Goal: Information Seeking & Learning: Learn about a topic

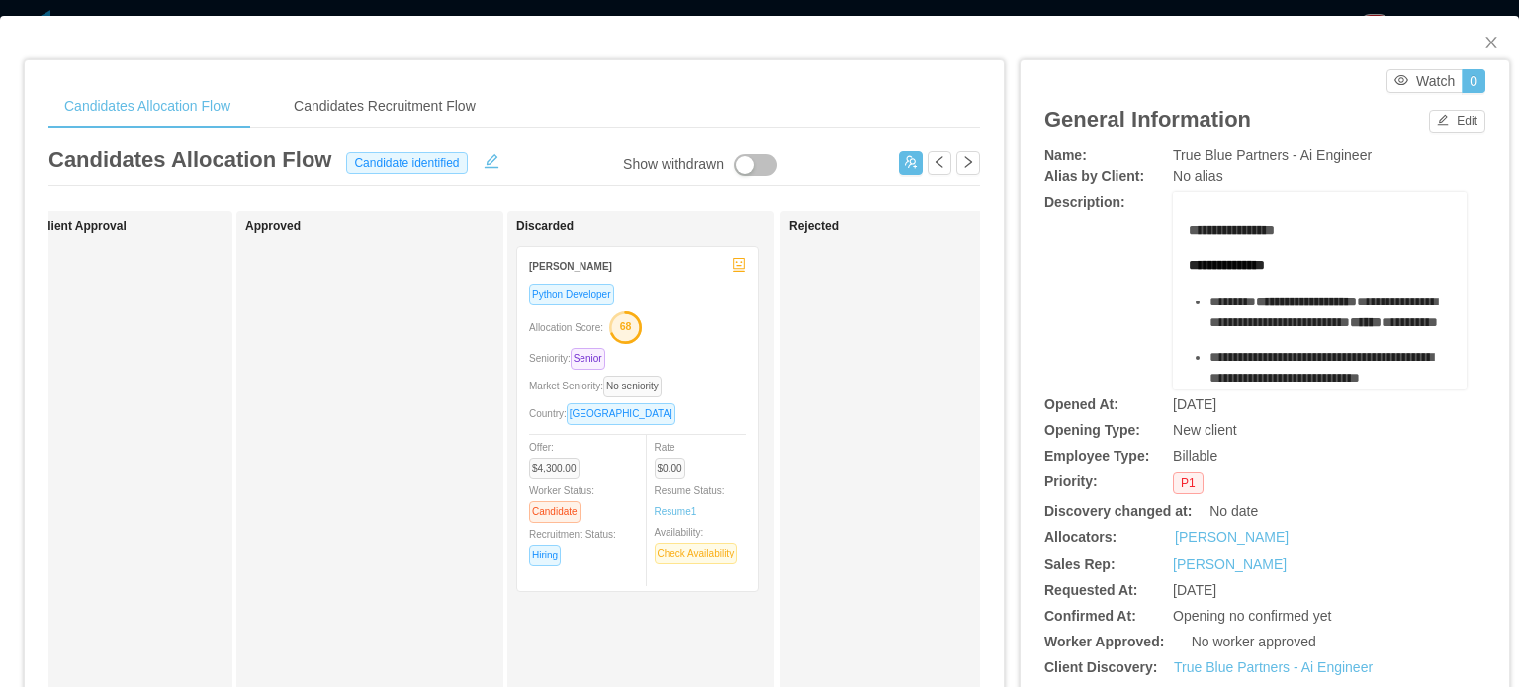
scroll to position [0, 917]
click at [443, 106] on div "Candidates Recruitment Flow" at bounding box center [385, 106] width 214 height 45
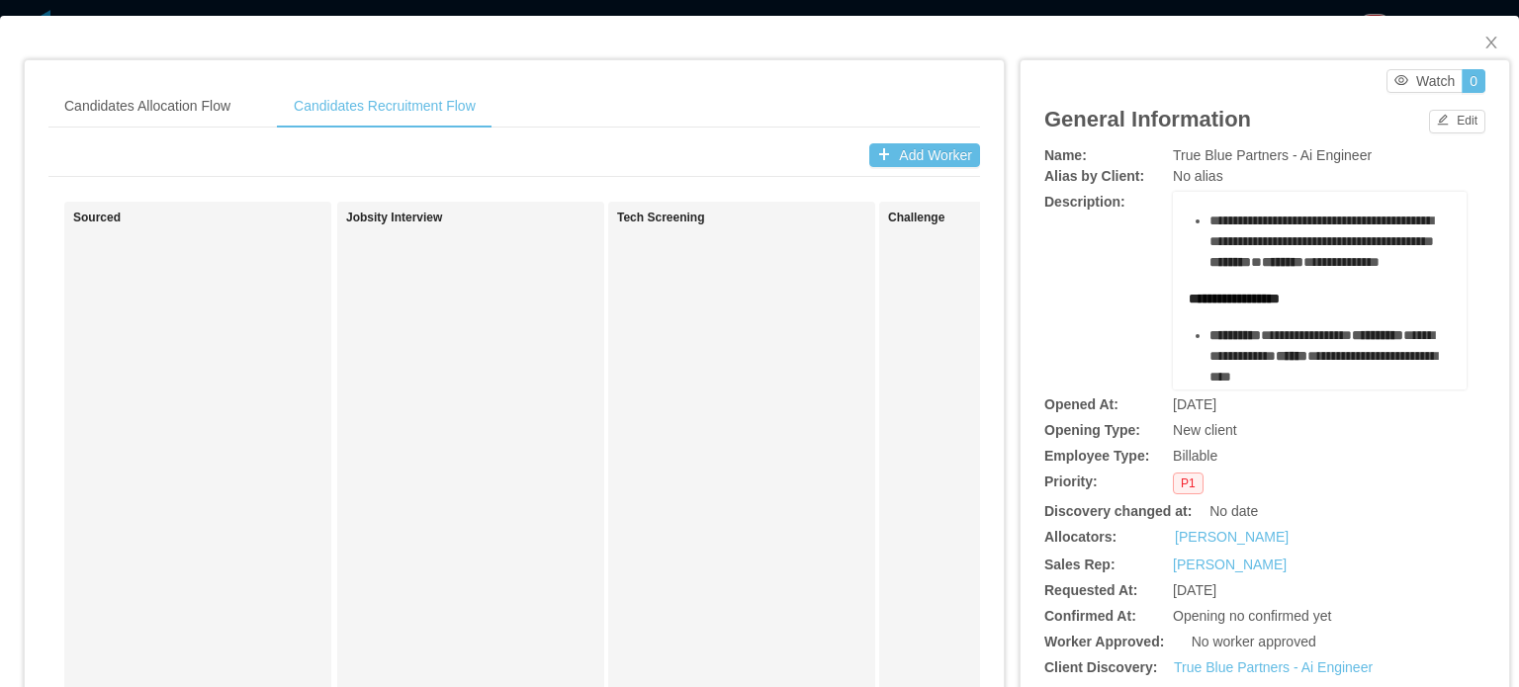
scroll to position [324, 0]
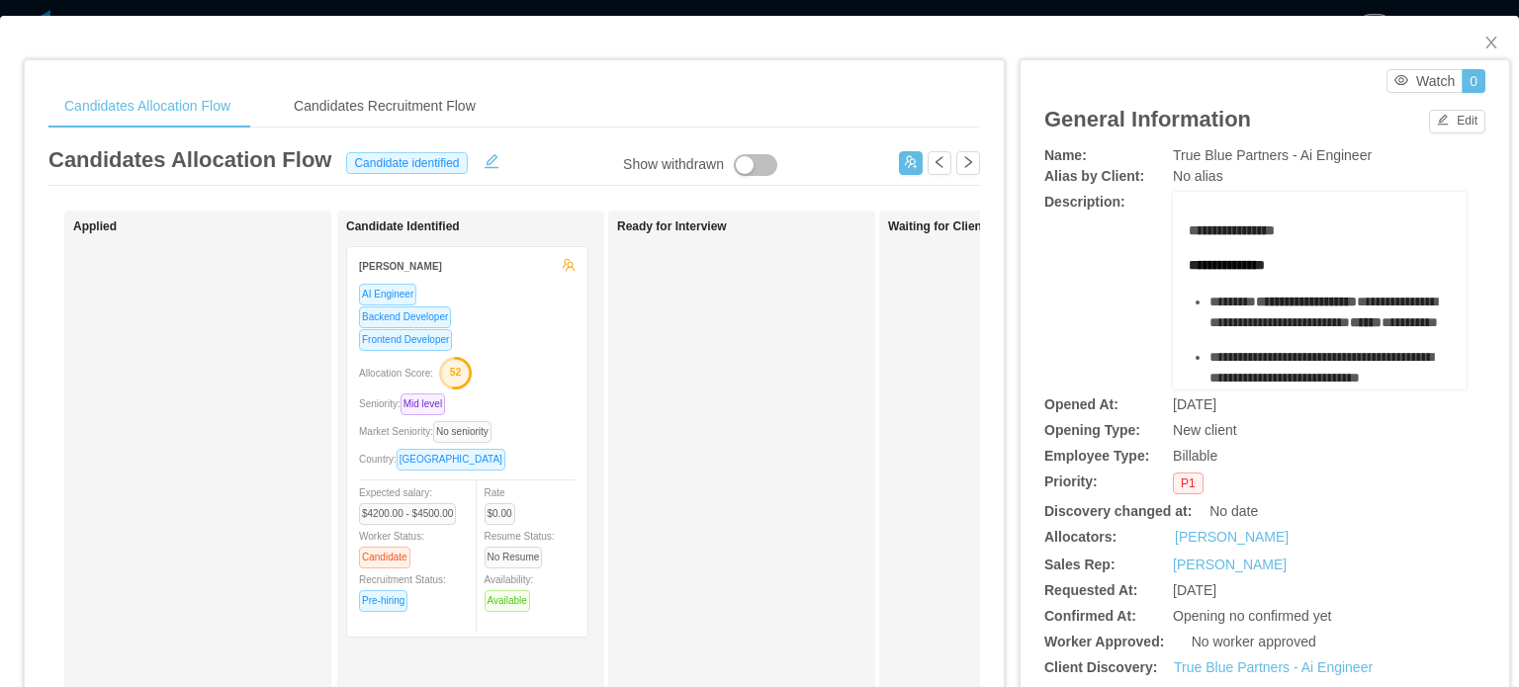
click at [103, 66] on div "Candidates Allocation Flow Candidates Recruitment Flow Candidates Allocation Fl…" at bounding box center [514, 649] width 979 height 1179
click at [415, 82] on div "Candidates Allocation Flow Candidates Recruitment Flow Candidates Allocation Fl…" at bounding box center [514, 649] width 979 height 1179
click at [435, 106] on div "Candidates Recruitment Flow" at bounding box center [385, 106] width 214 height 45
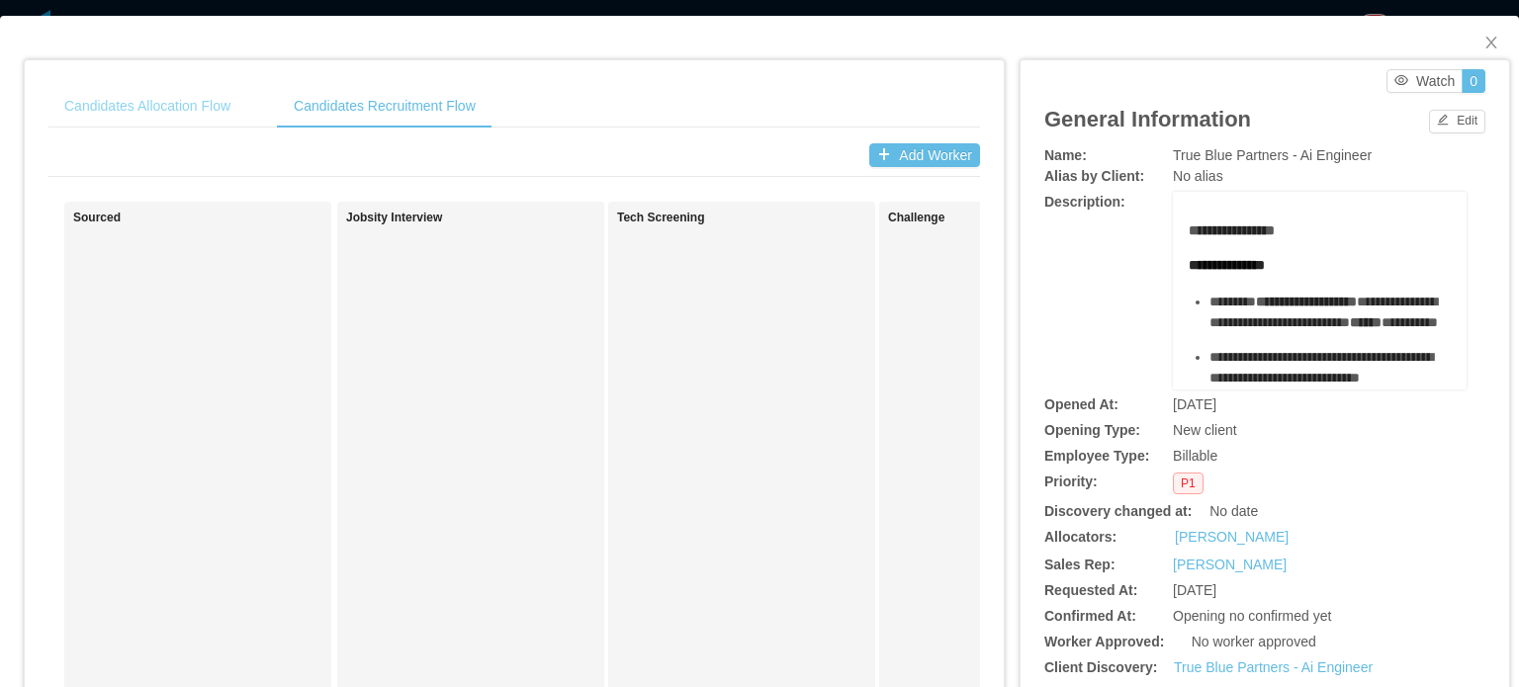
click at [207, 125] on div "Candidates Allocation Flow" at bounding box center [147, 106] width 198 height 45
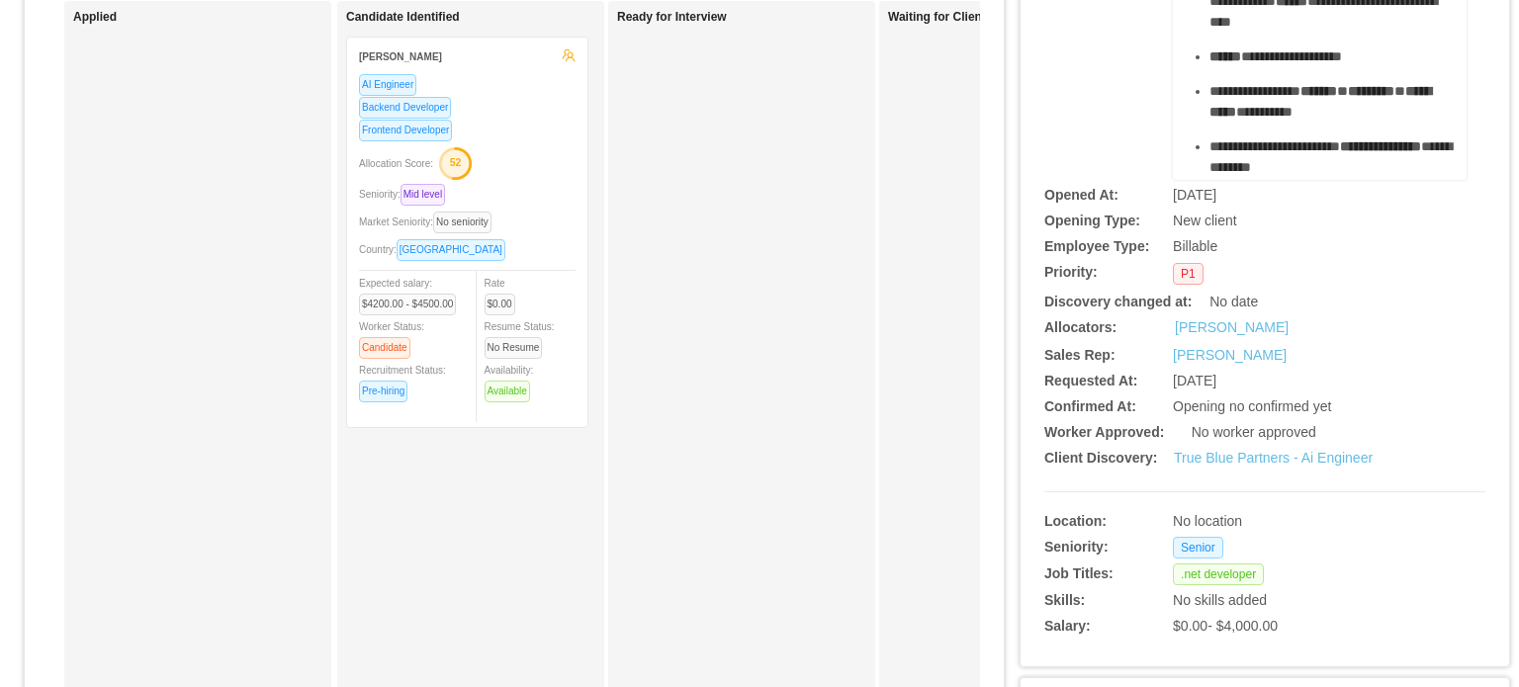
scroll to position [479, 0]
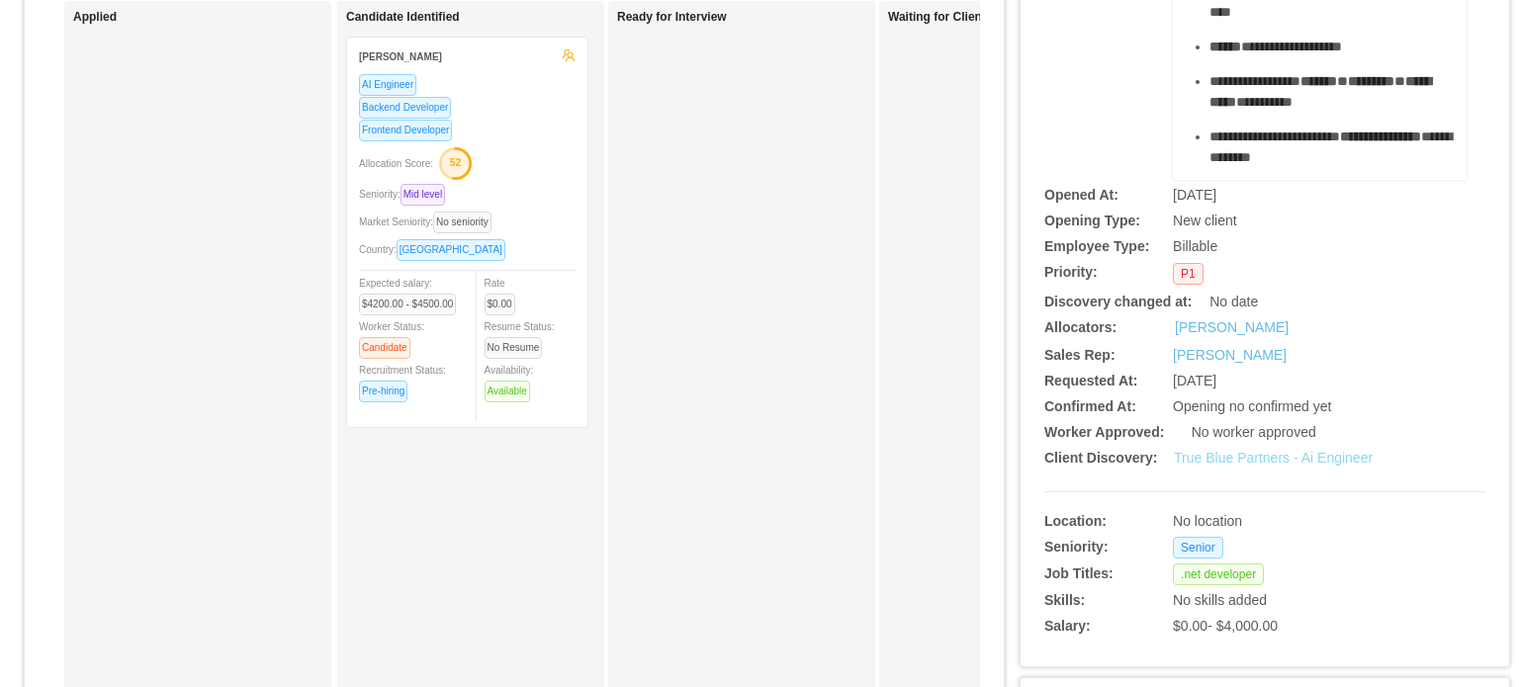
click at [1307, 452] on link "True Blue Partners - Ai Engineer" at bounding box center [1273, 458] width 199 height 16
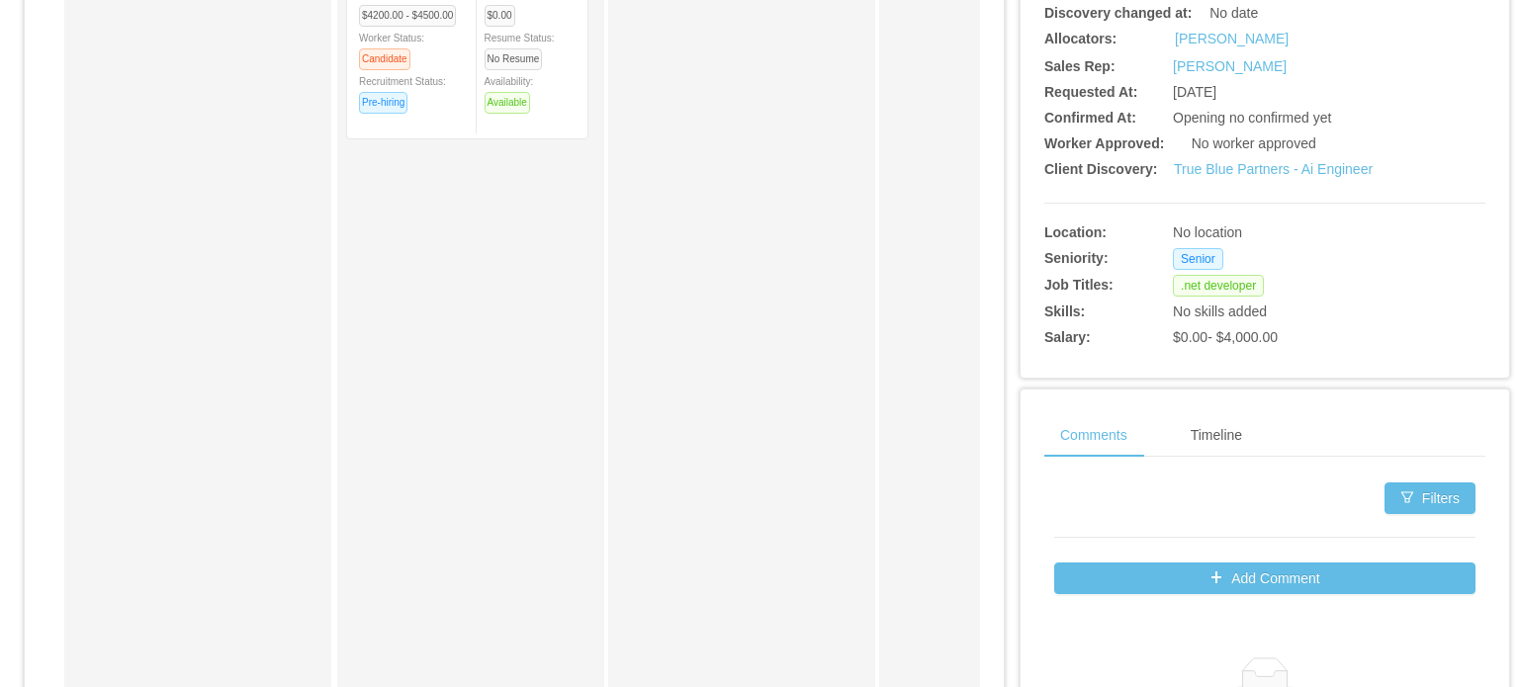
scroll to position [0, 0]
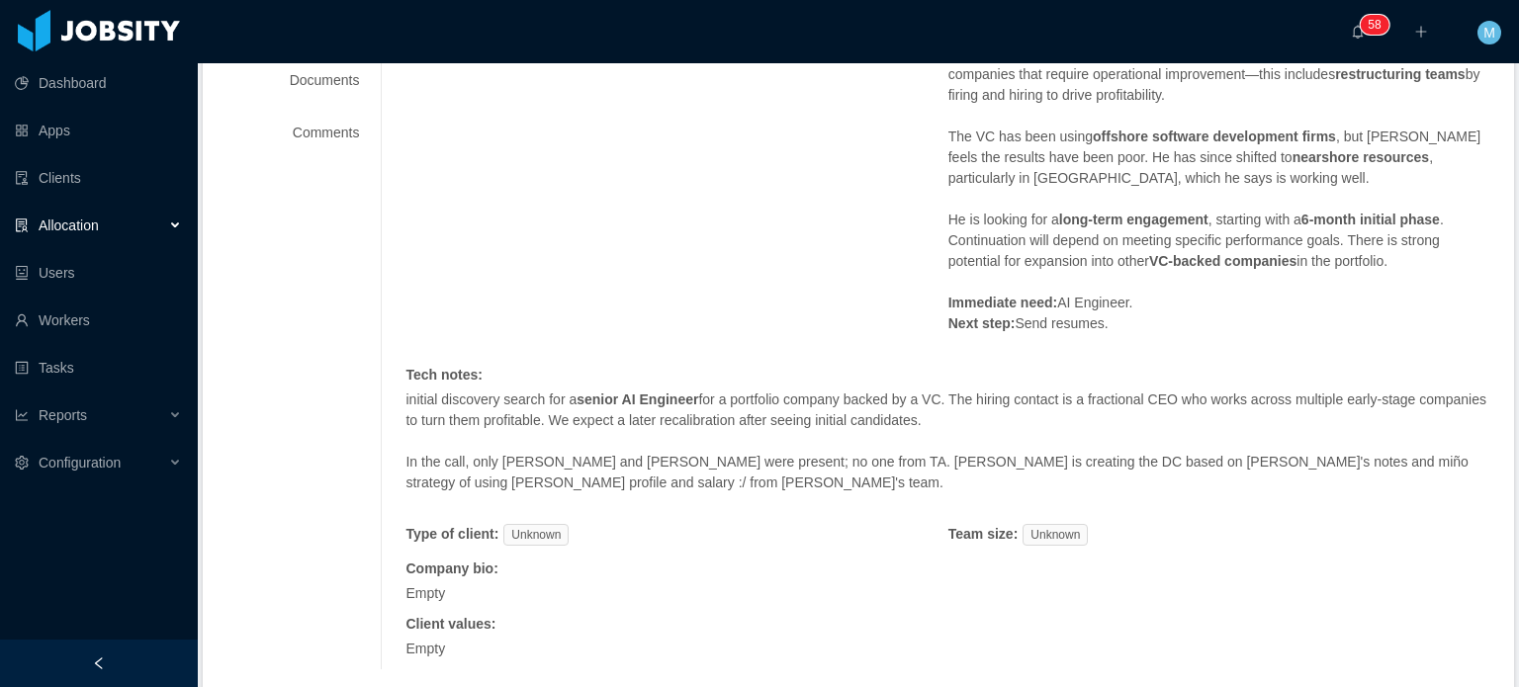
scroll to position [534, 0]
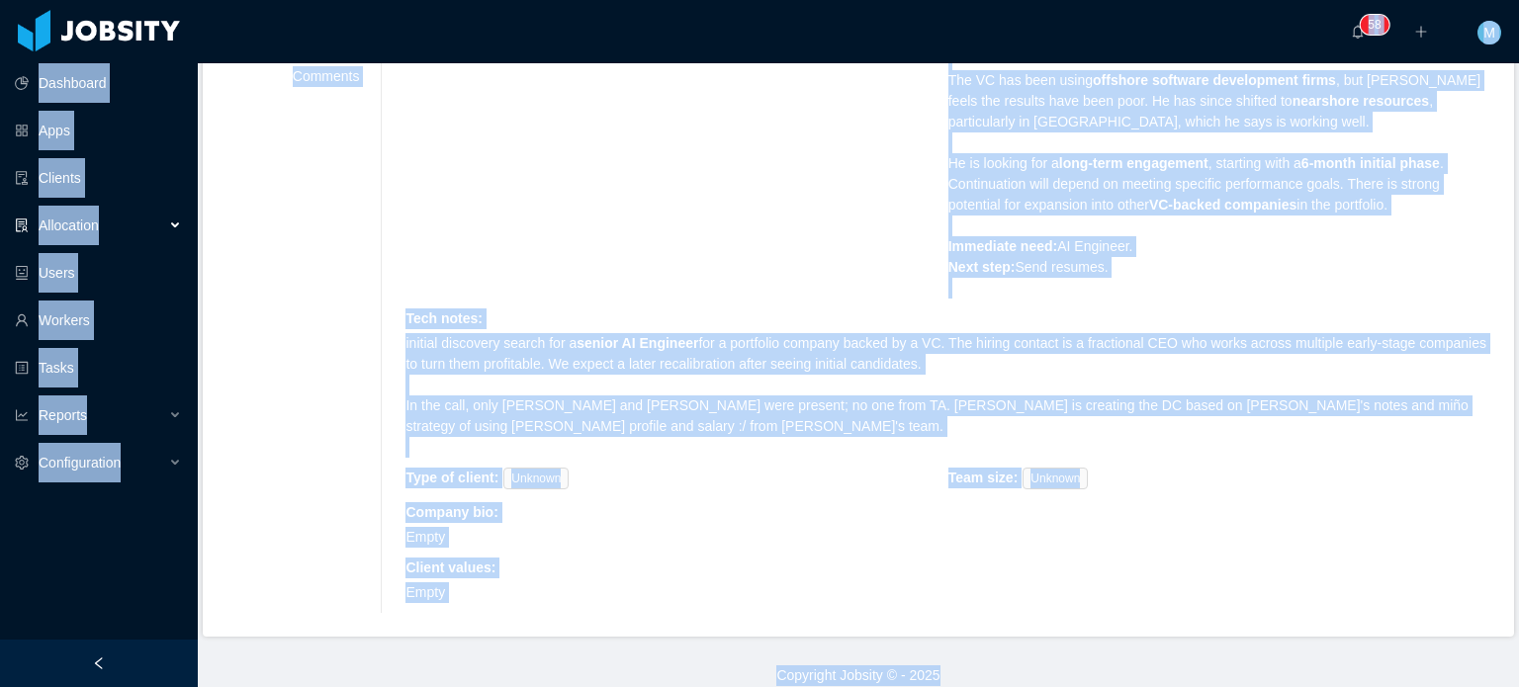
click at [787, 175] on div "Requested at : August 11, 2025 Initial info : This Role is the same profile for…" at bounding box center [947, 204] width 1085 height 817
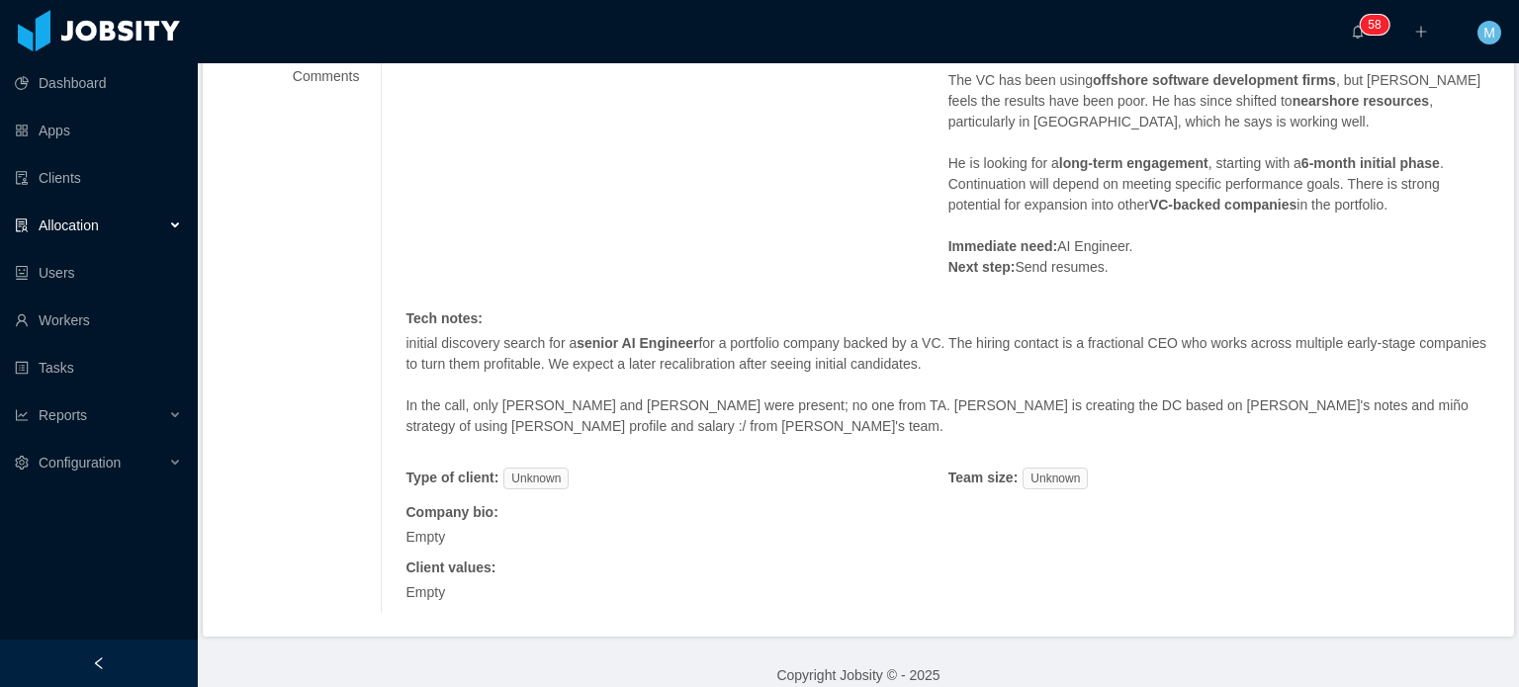
scroll to position [0, 0]
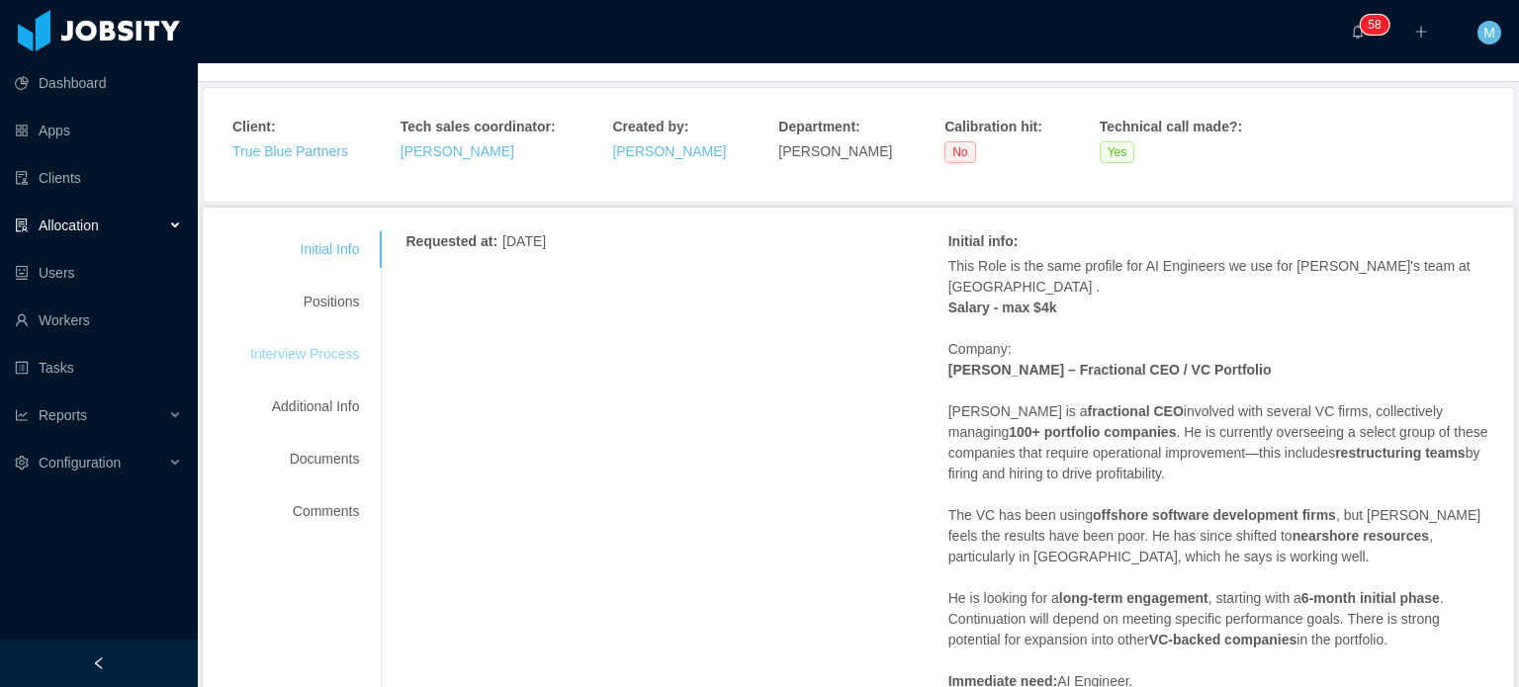
click at [337, 355] on div "Interview Process" at bounding box center [304, 354] width 156 height 37
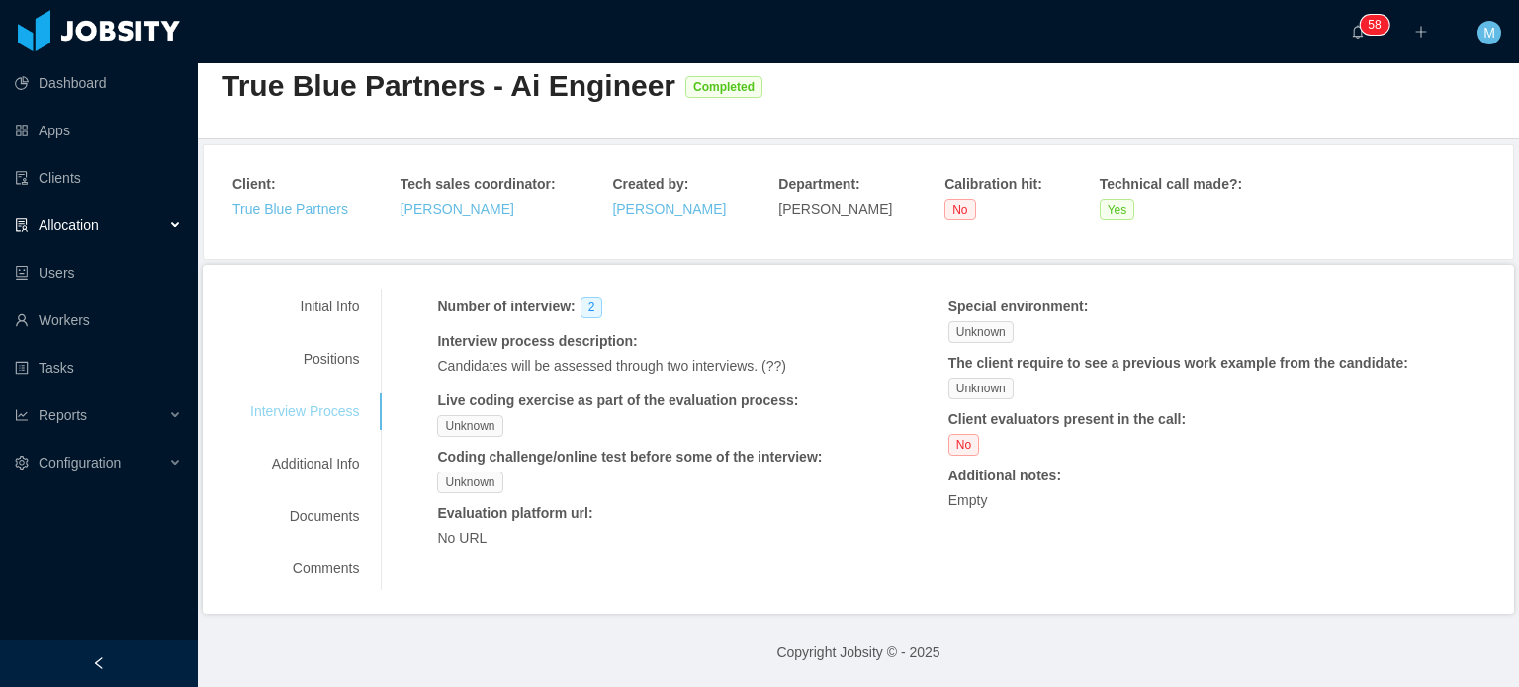
scroll to position [41, 0]
drag, startPoint x: 613, startPoint y: 359, endPoint x: 627, endPoint y: 359, distance: 13.8
click at [627, 359] on p "Candidates will be assessed through two interviews. (??)" at bounding box center [649, 367] width 425 height 21
click at [1421, 516] on div "Special environment : Unknown The client require to see a previous work example…" at bounding box center [1203, 410] width 510 height 224
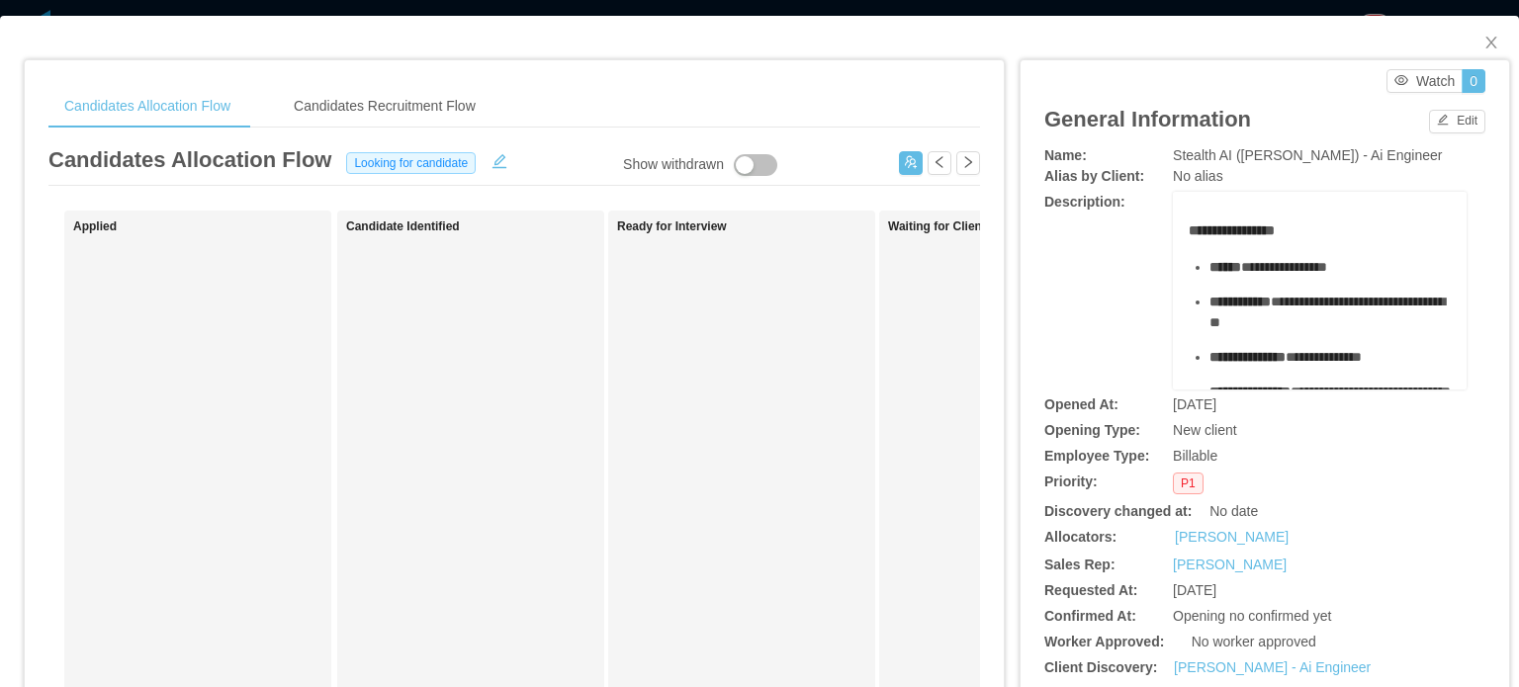
click at [497, 134] on div "Candidates Allocation Flow Candidates Recruitment Flow Candidates Allocation Fl…" at bounding box center [514, 649] width 932 height 1131
click at [475, 117] on div "Candidates Recruitment Flow" at bounding box center [385, 106] width 214 height 45
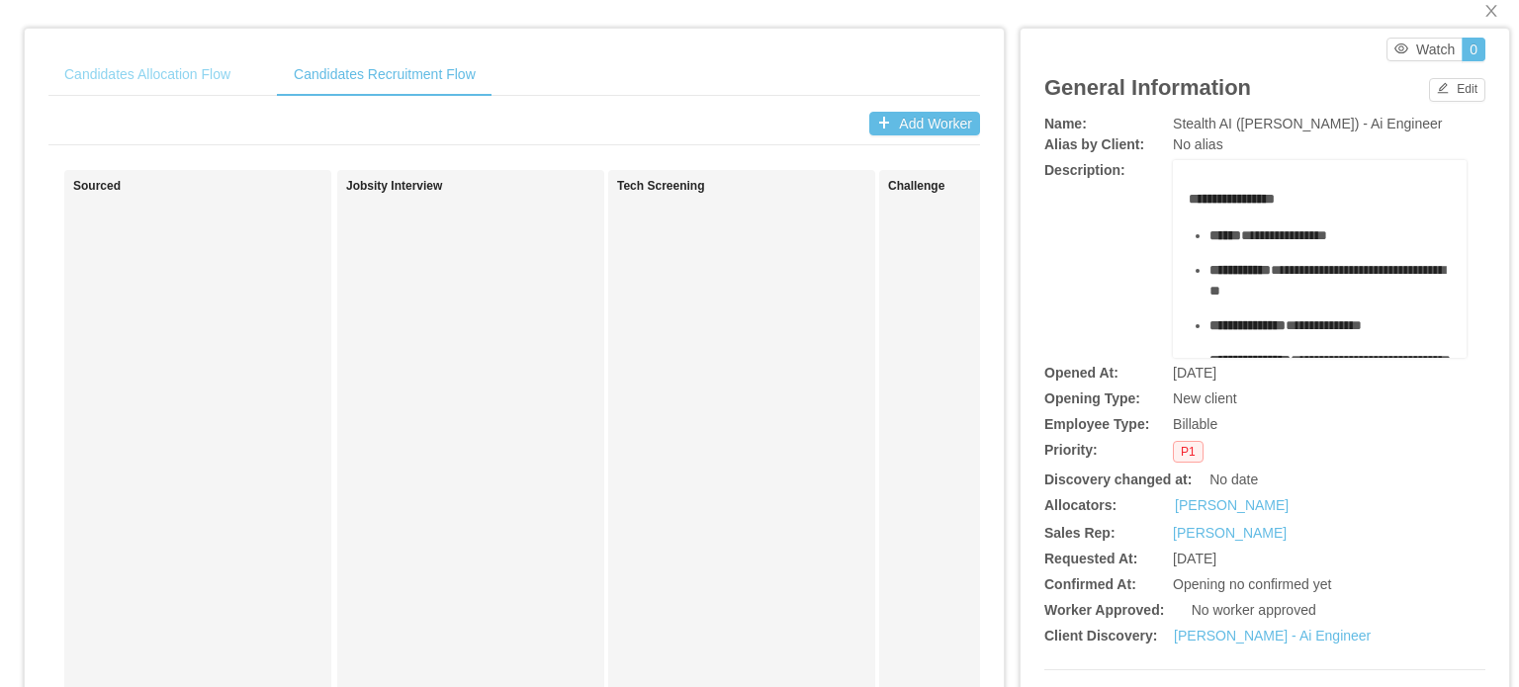
click at [232, 71] on div "Candidates Allocation Flow" at bounding box center [147, 74] width 198 height 45
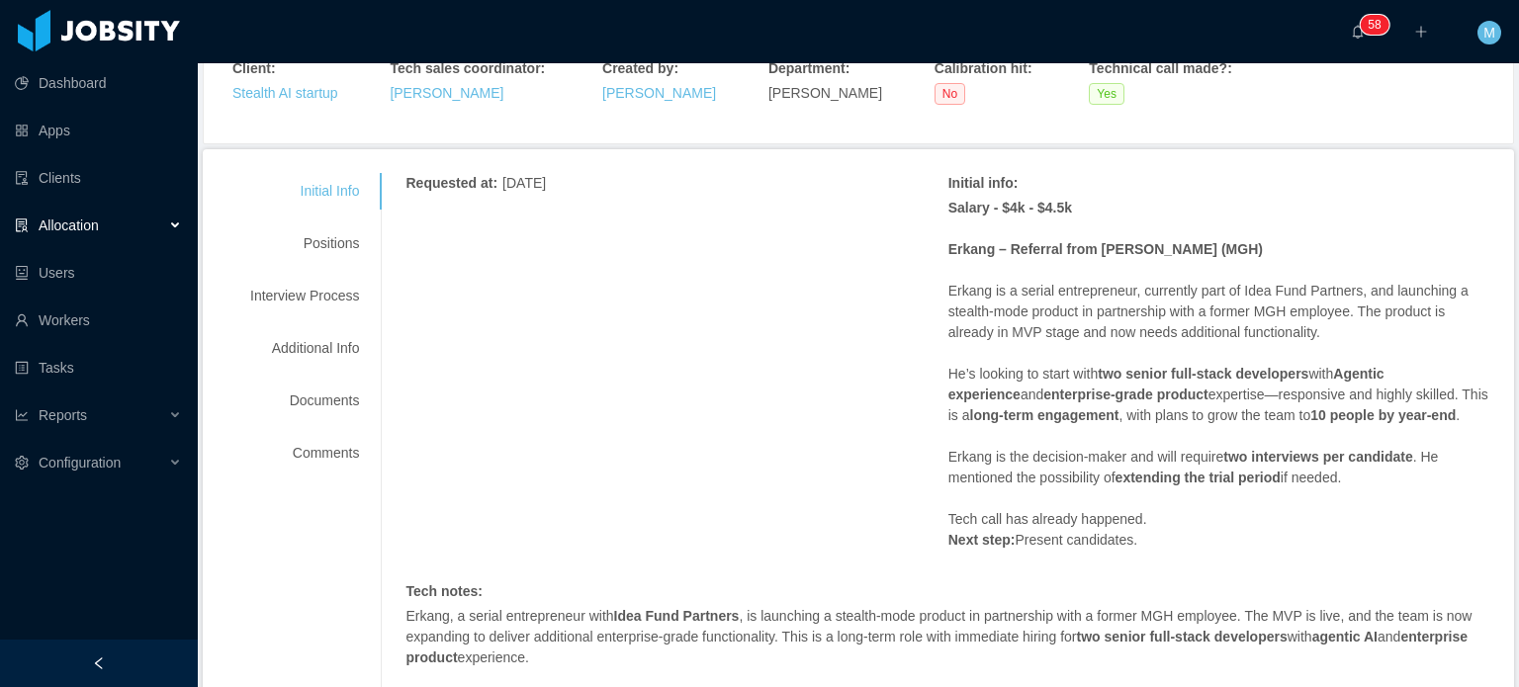
scroll to position [135, 0]
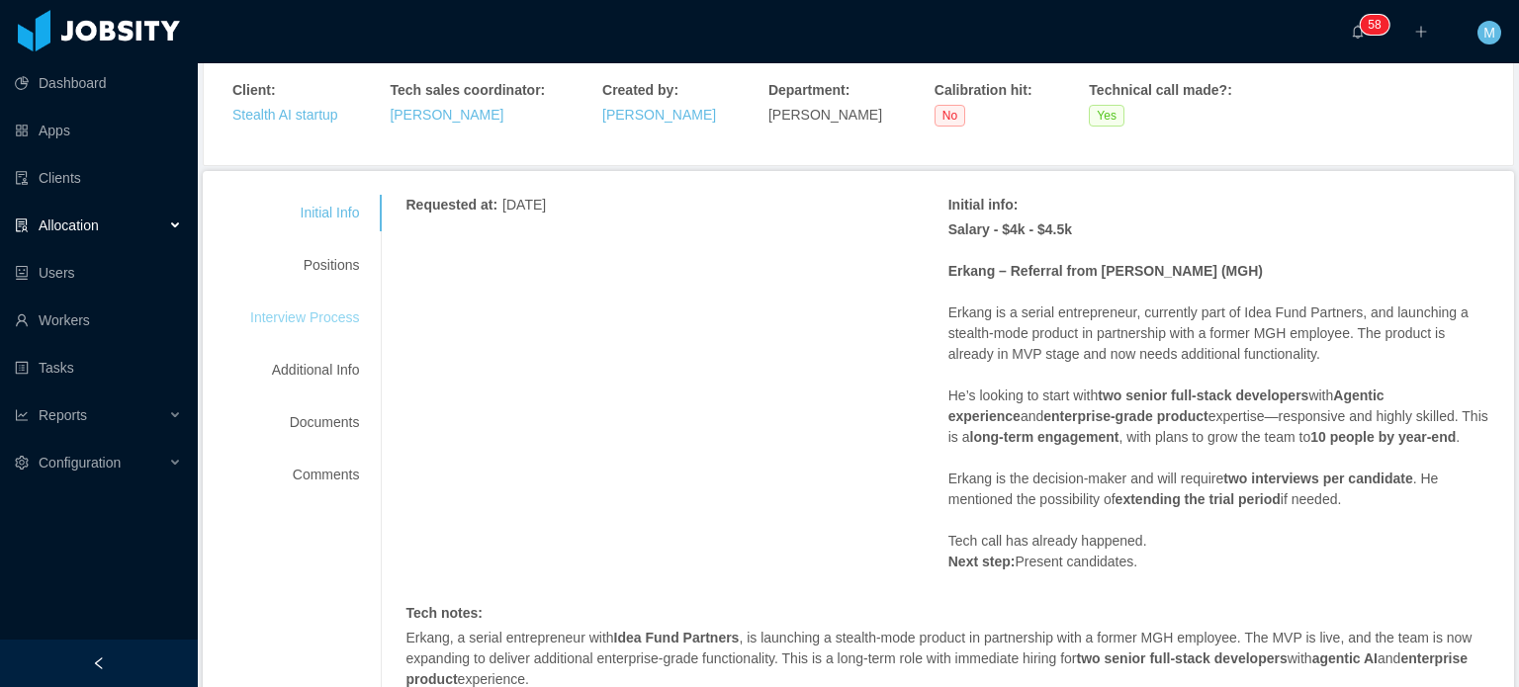
click at [350, 306] on div "Interview Process" at bounding box center [304, 318] width 156 height 37
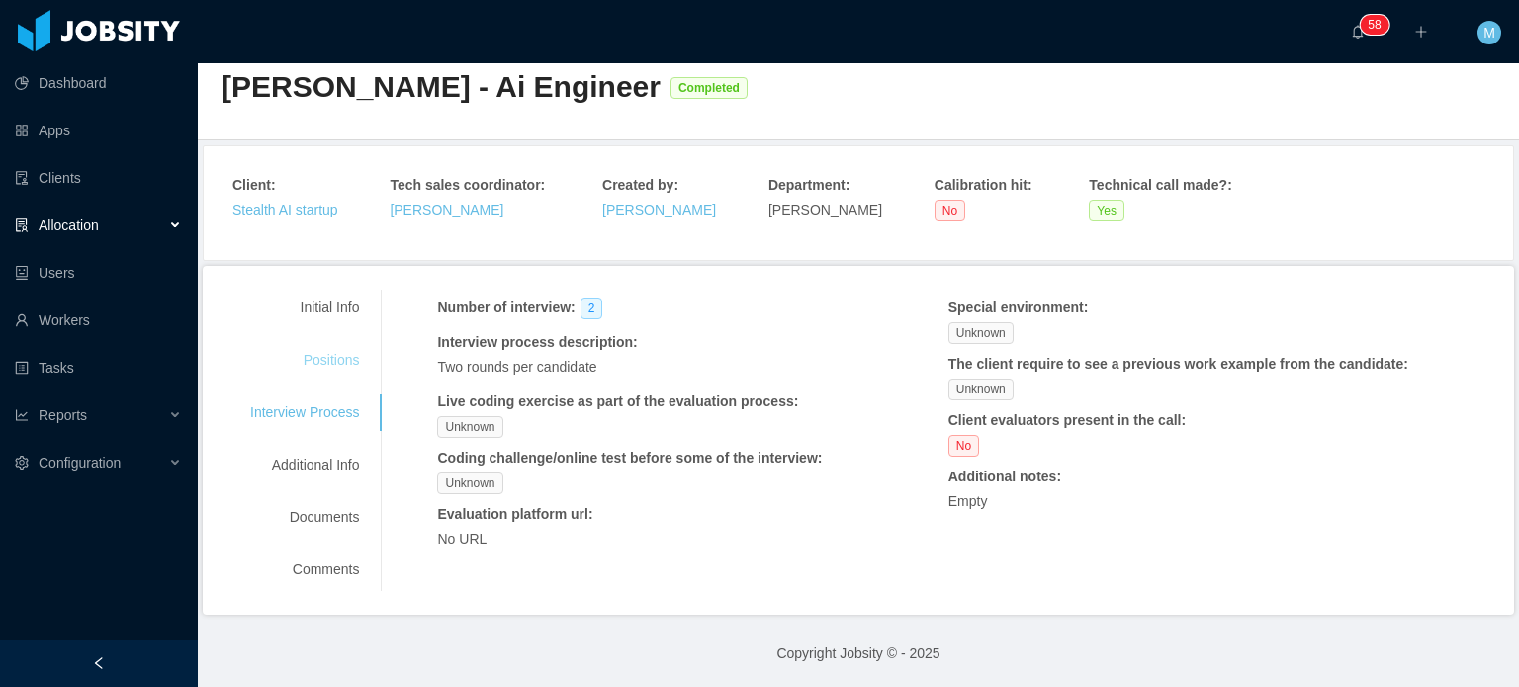
click at [342, 344] on div "Positions" at bounding box center [304, 360] width 156 height 37
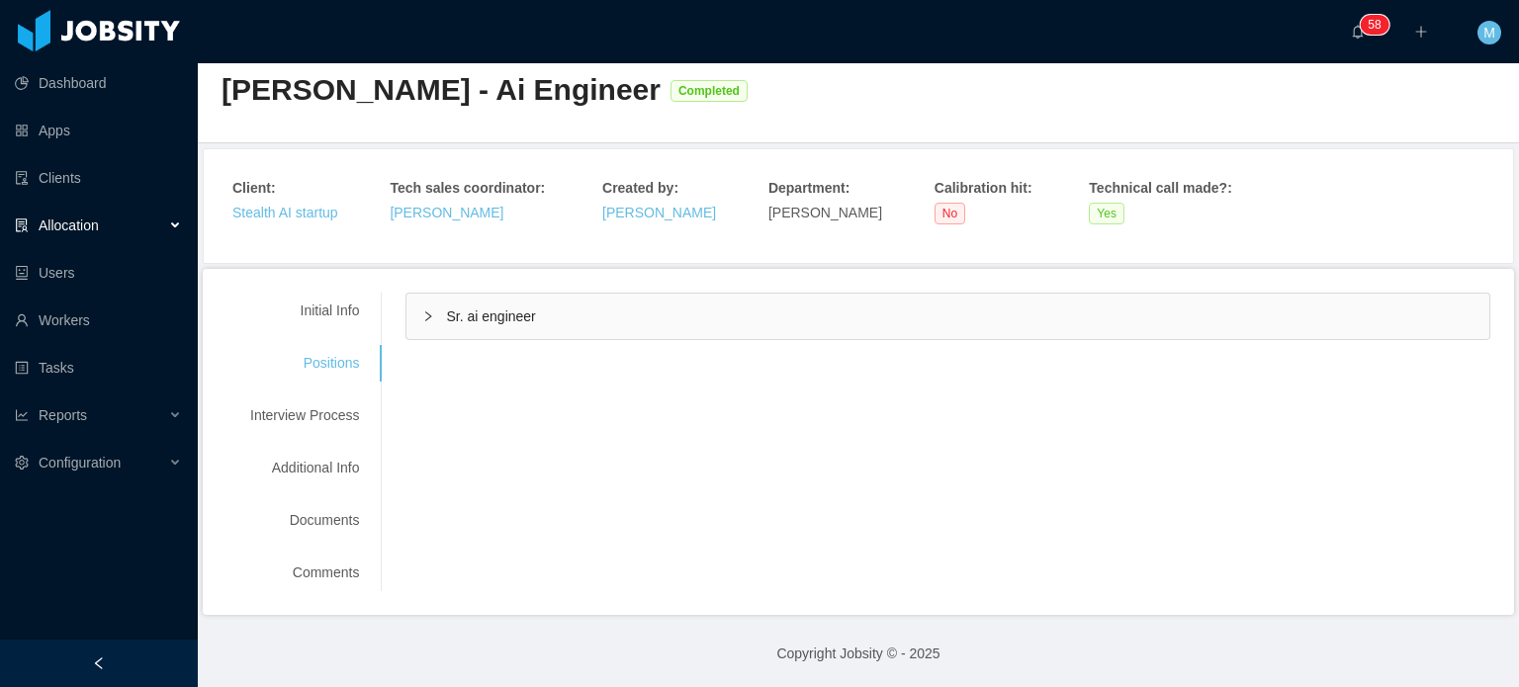
click at [575, 296] on div "Sr. ai engineer" at bounding box center [947, 316] width 1083 height 45
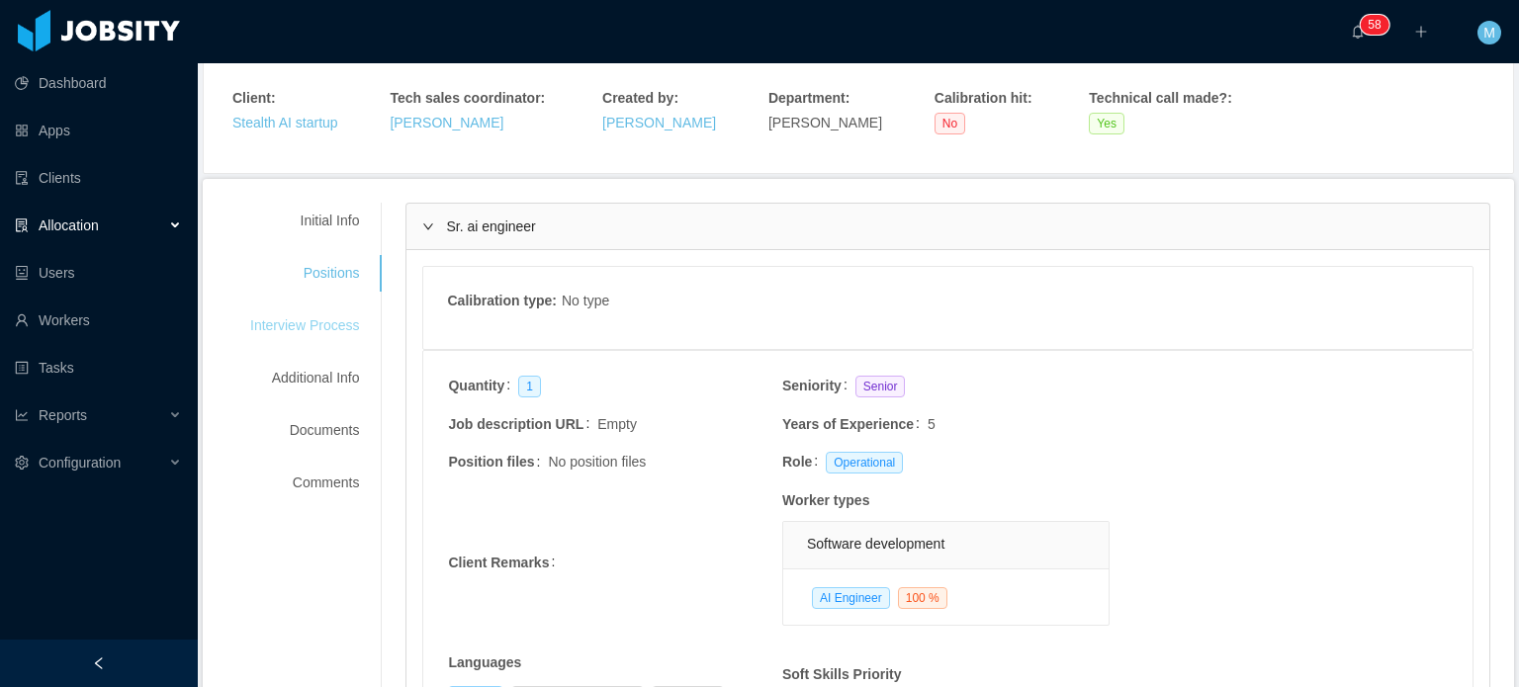
scroll to position [0, 0]
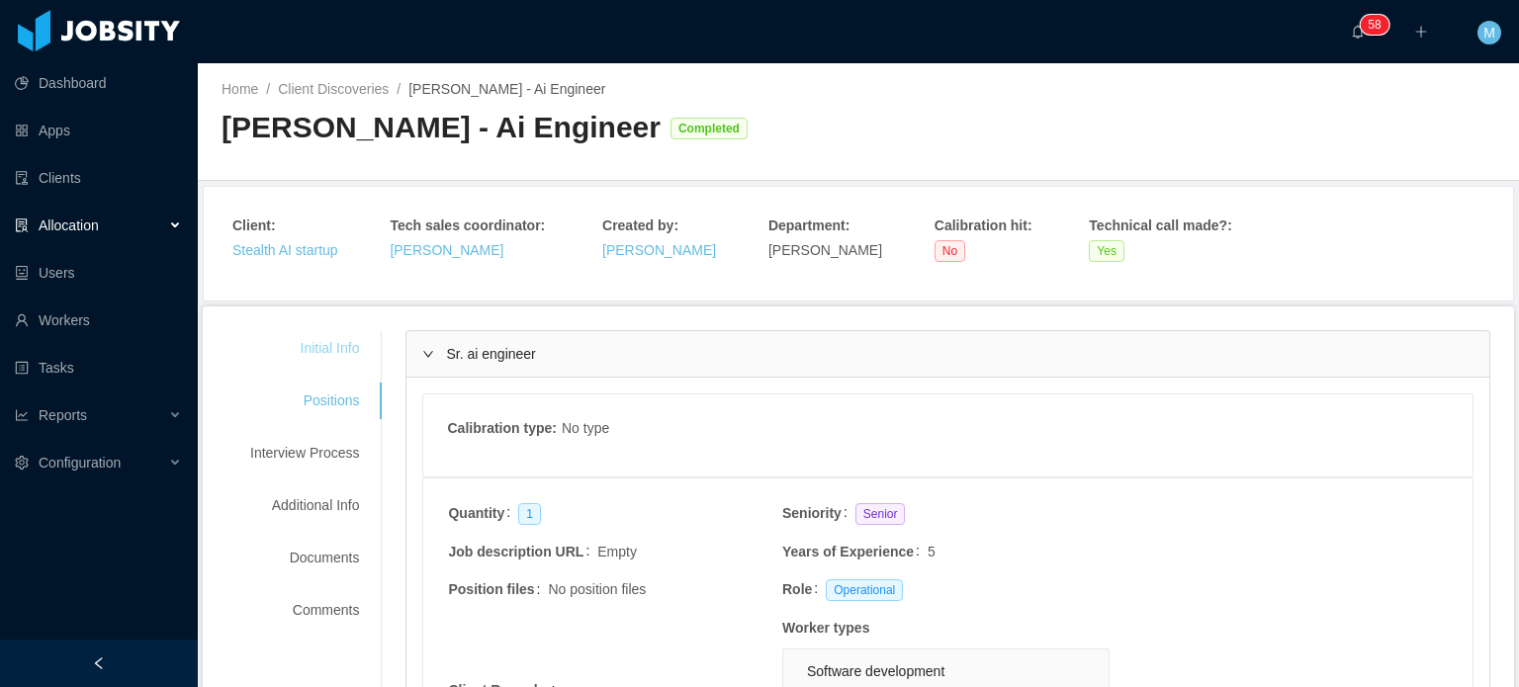
click at [332, 351] on div "Initial Info" at bounding box center [304, 348] width 156 height 37
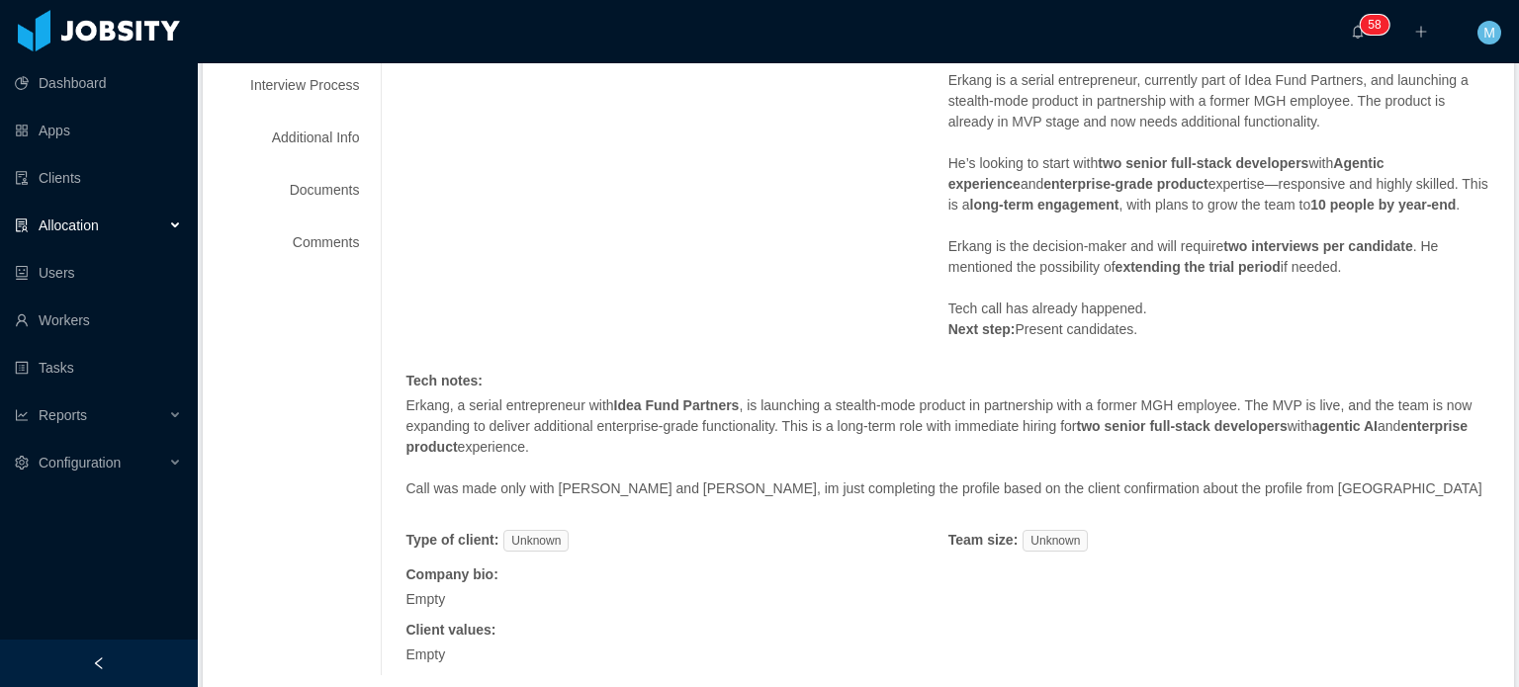
click at [981, 429] on p "Erkang, a serial entrepreneur with Idea Fund Partners , is launching a stealth-…" at bounding box center [947, 427] width 1085 height 62
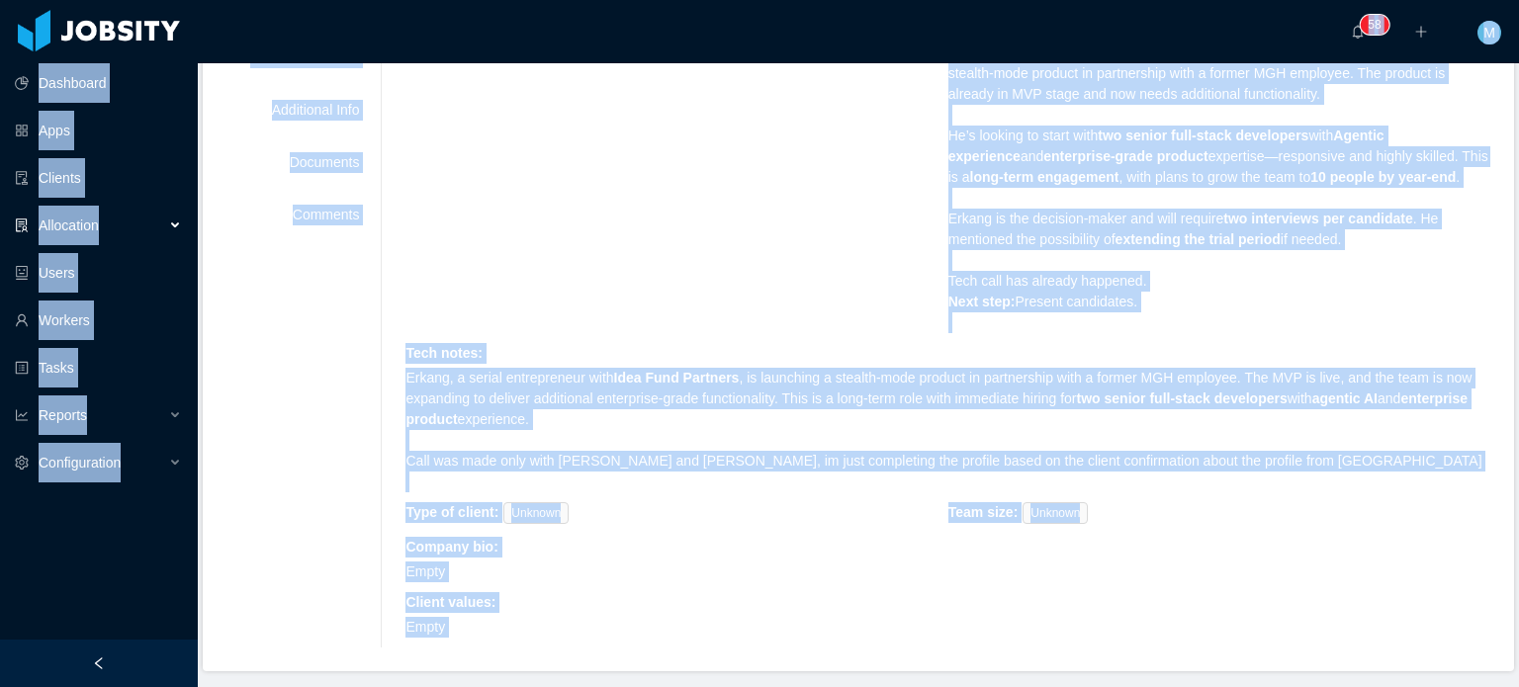
copy section "Loremipsu Dolo Sitamet Consectetu Adipi Elitsed Doeiu Tempori Utlaboreetdol ···…"
